Goal: Subscribe to service/newsletter

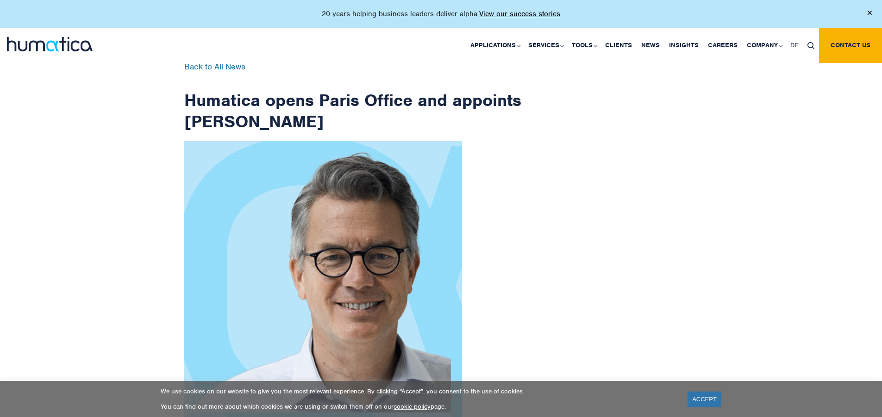
scroll to position [1477, 0]
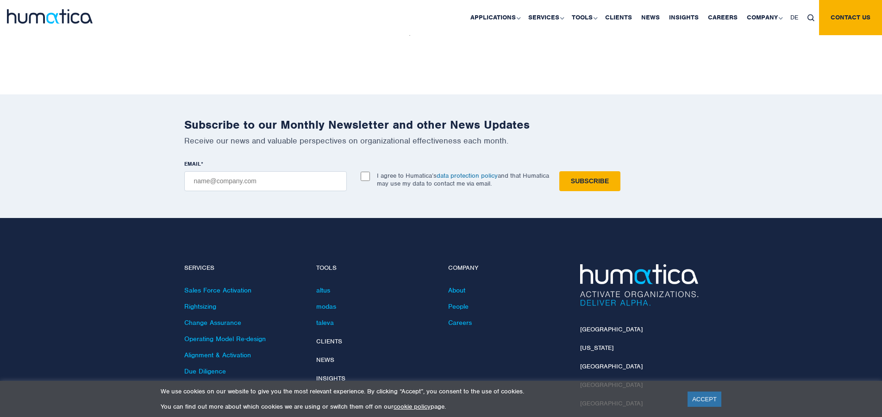
checkbox input "true"
type input "[EMAIL_ADDRESS][DOMAIN_NAME]"
click at [559, 171] on input "Subscribe" at bounding box center [589, 181] width 61 height 20
